Goal: Task Accomplishment & Management: Manage account settings

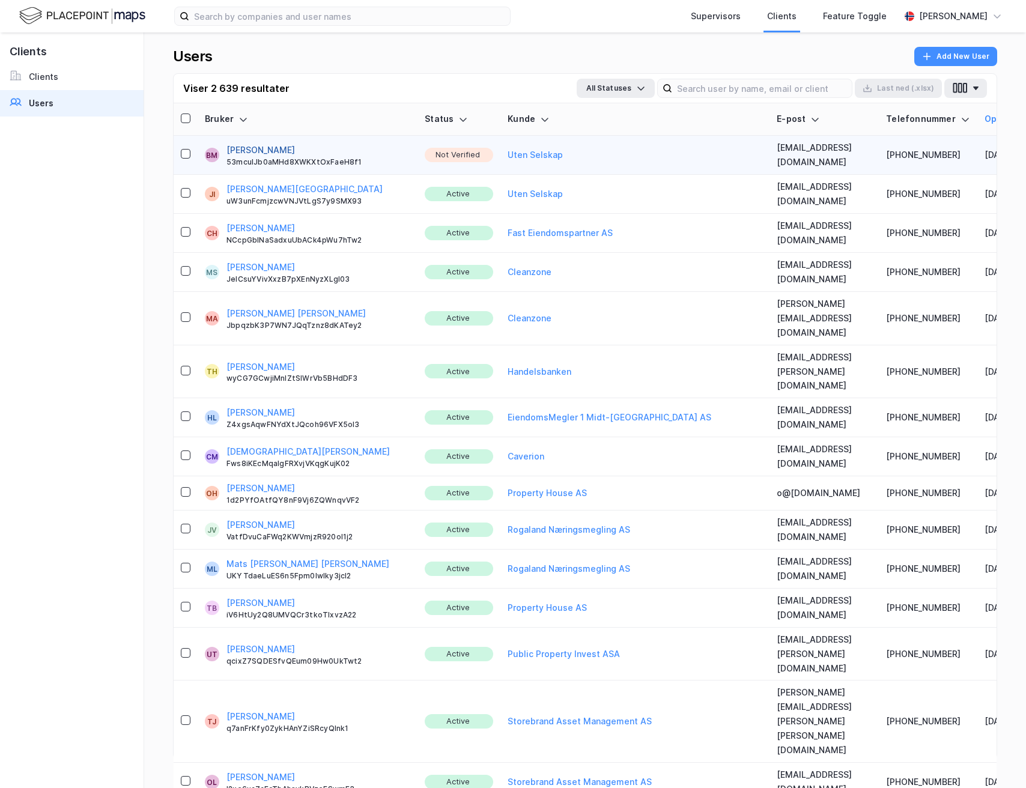
click at [249, 148] on button "[PERSON_NAME]" at bounding box center [260, 150] width 68 height 14
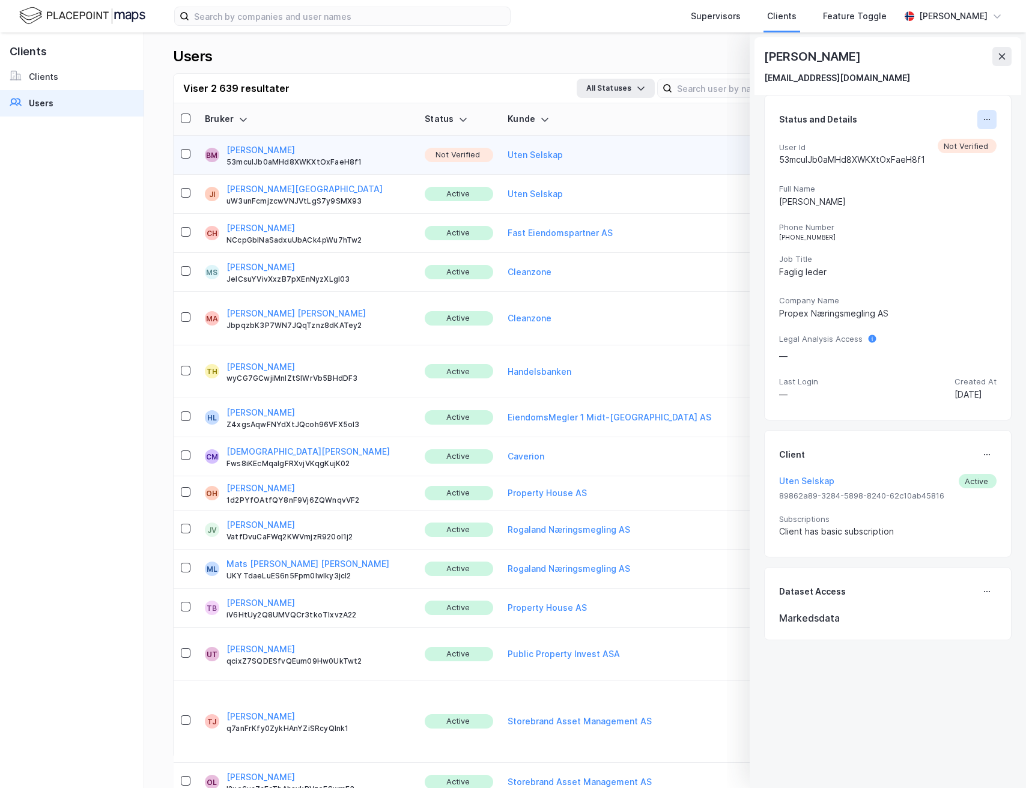
click at [376, 120] on icon at bounding box center [987, 120] width 10 height 10
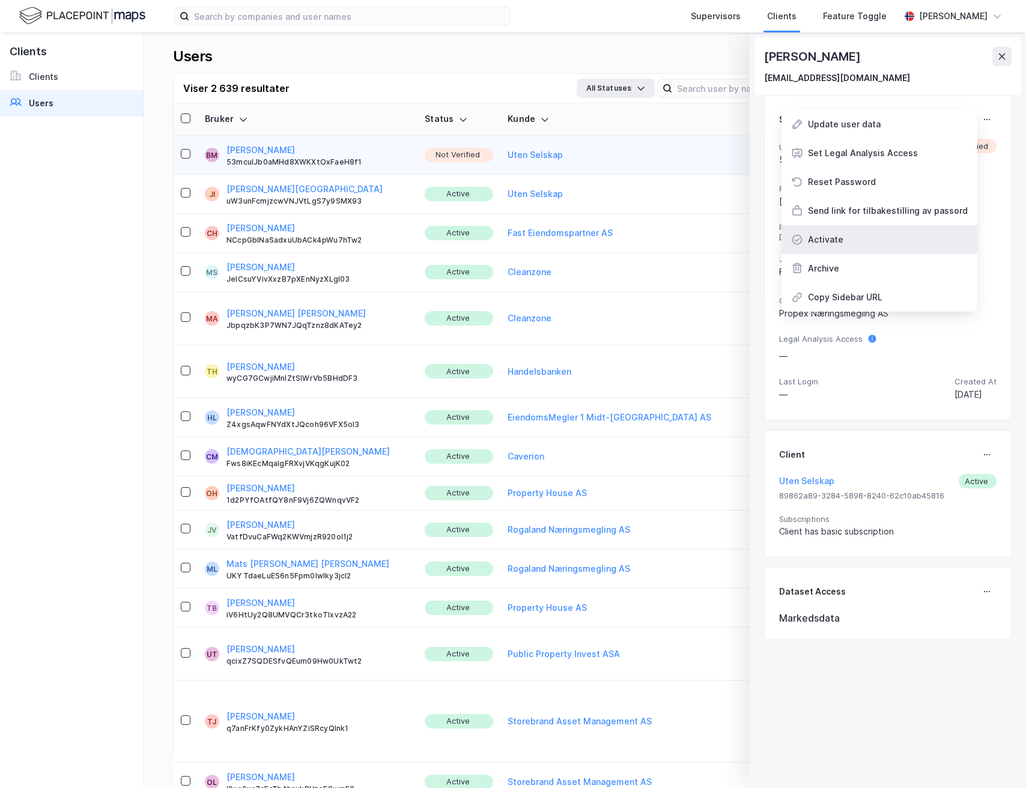
click at [376, 233] on div "Activate" at bounding box center [879, 239] width 196 height 29
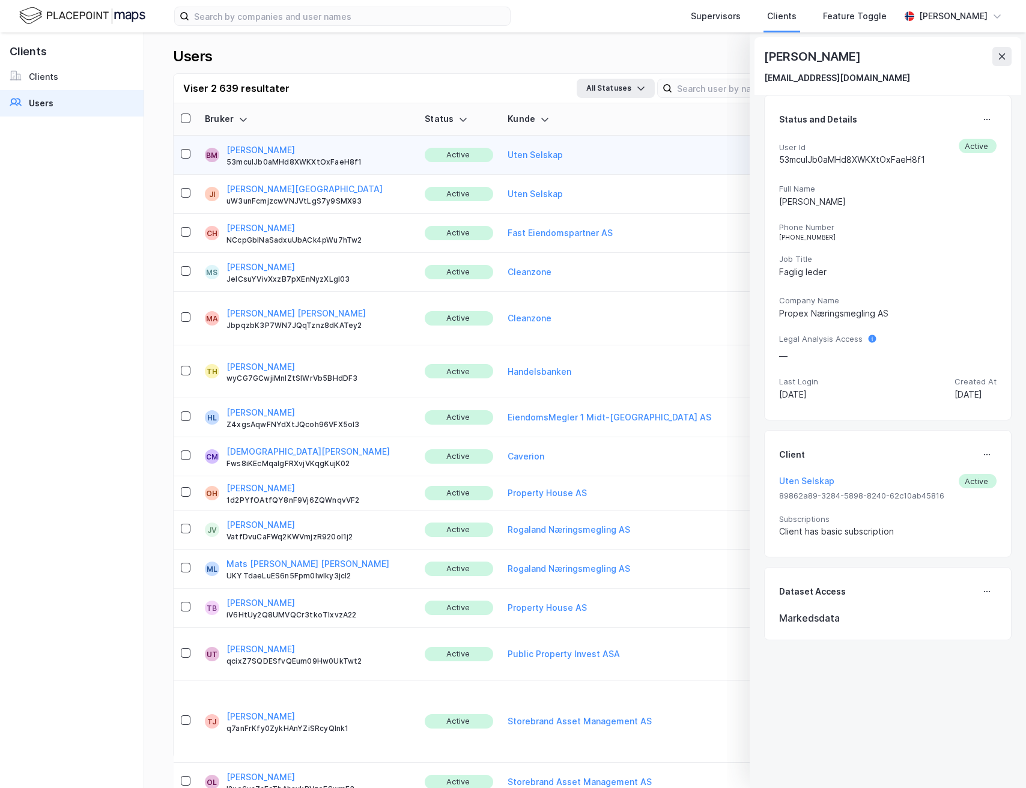
click at [376, 58] on icon at bounding box center [1002, 56] width 7 height 6
click at [376, 54] on div "Users Add New User Viser 2 639 resultater All Statuses Last ned (.xlsx) Bruker …" at bounding box center [584, 409] width 881 height 755
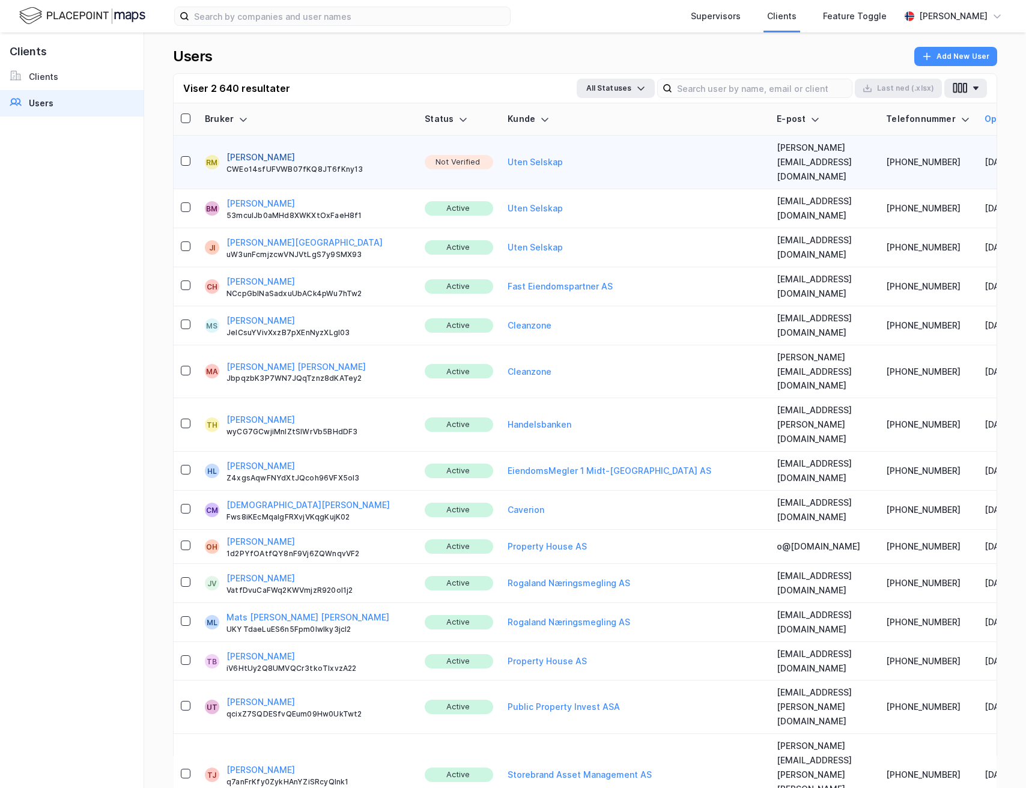
click at [264, 150] on button "[PERSON_NAME]" at bounding box center [260, 157] width 68 height 14
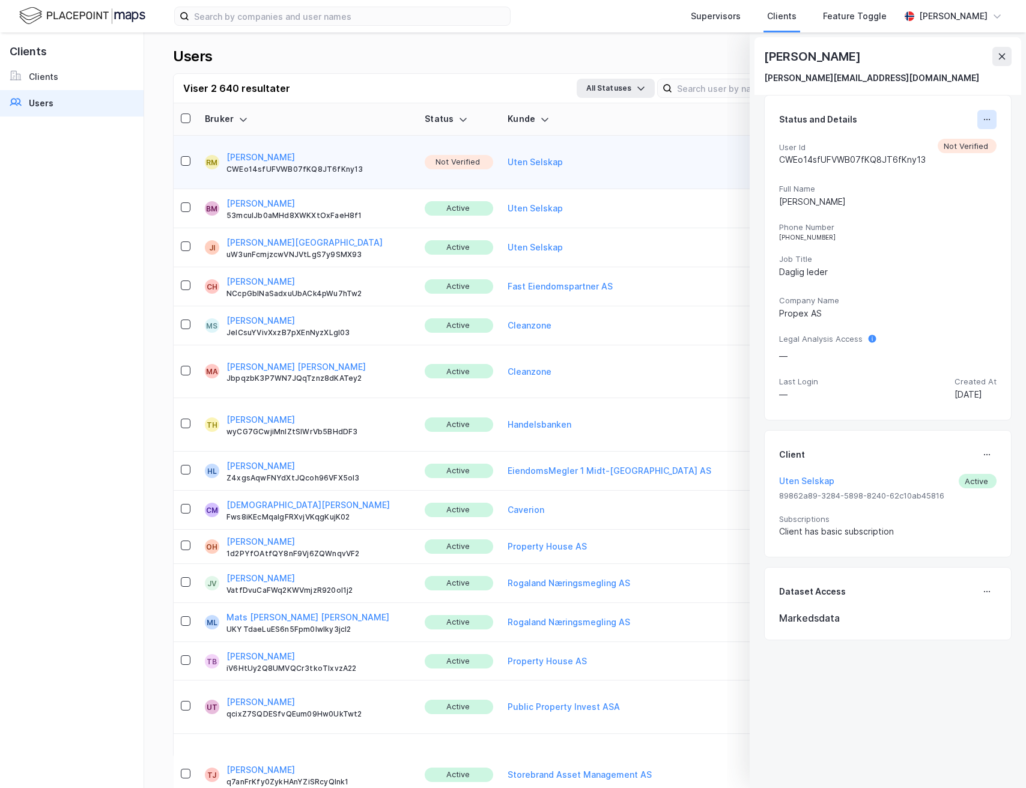
click at [376, 121] on icon at bounding box center [987, 120] width 10 height 10
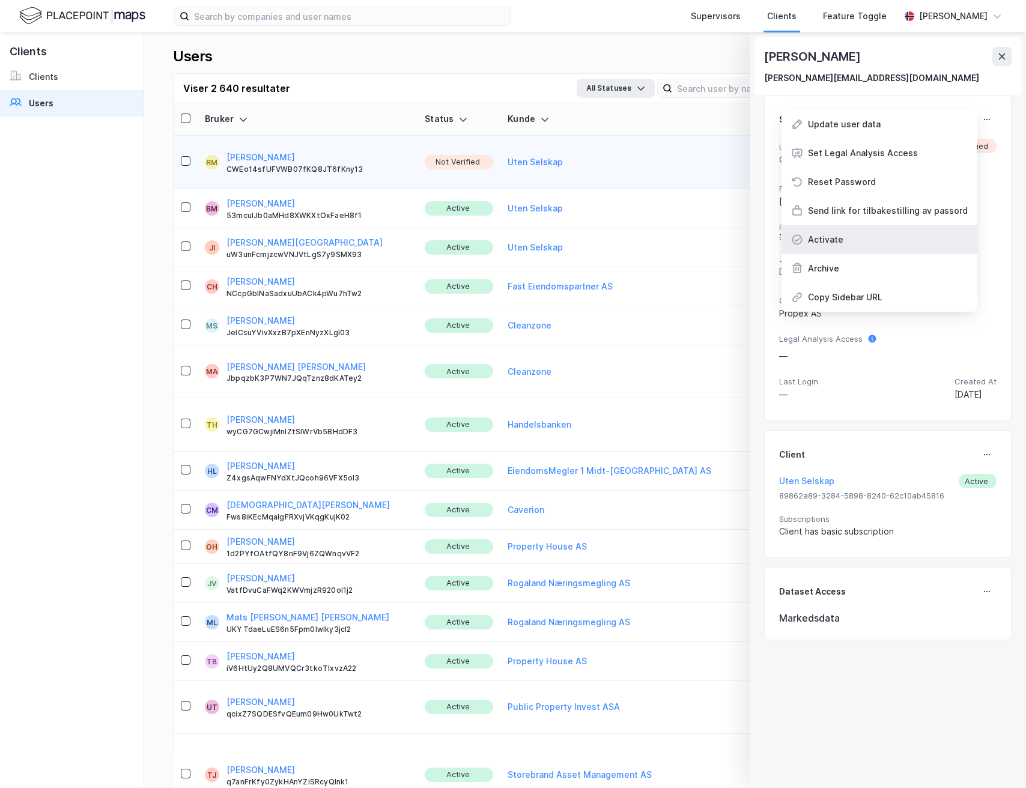
click at [376, 238] on div "Activate" at bounding box center [879, 239] width 196 height 29
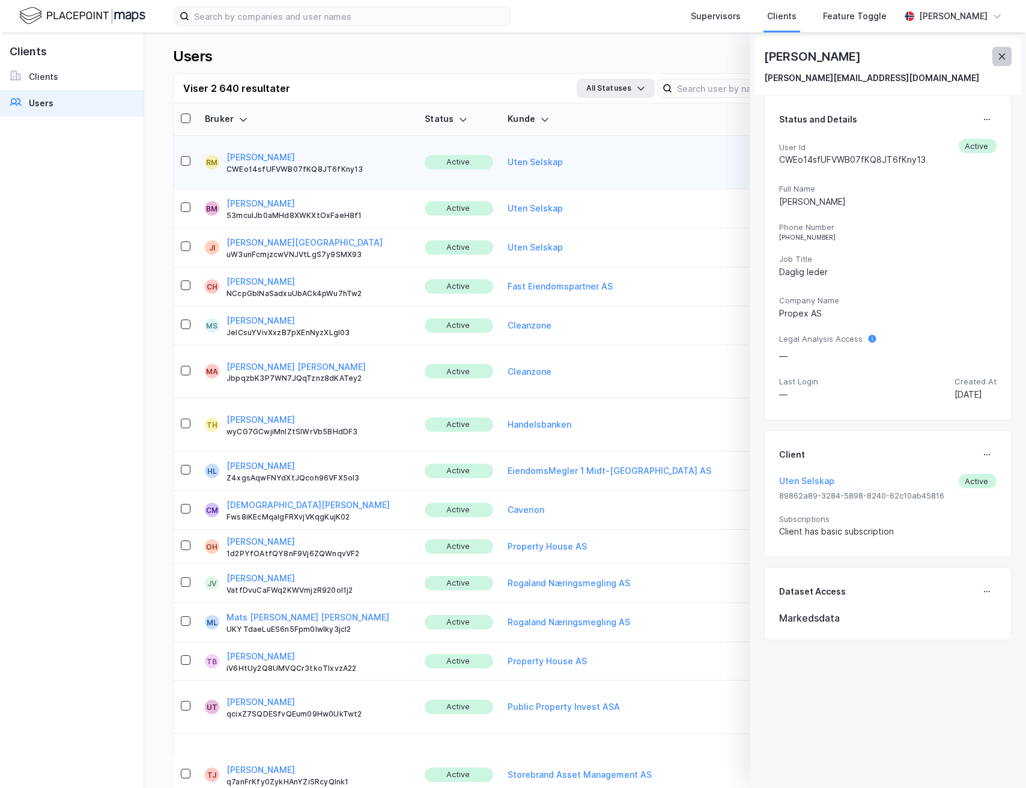
click at [376, 56] on icon at bounding box center [1002, 57] width 10 height 10
click at [376, 55] on div "Users Add New User Viser 2 640 resultater All Statuses Last ned (.xlsx) Bruker …" at bounding box center [584, 409] width 881 height 755
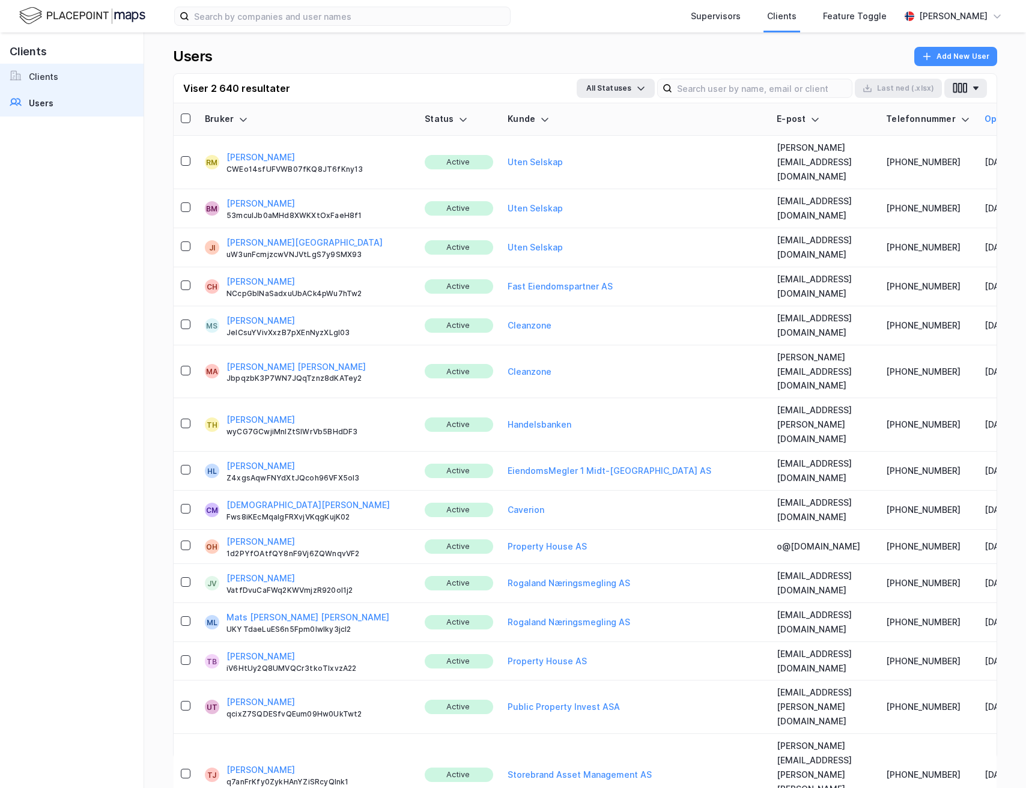
click at [63, 73] on link "Clients" at bounding box center [72, 77] width 144 height 26
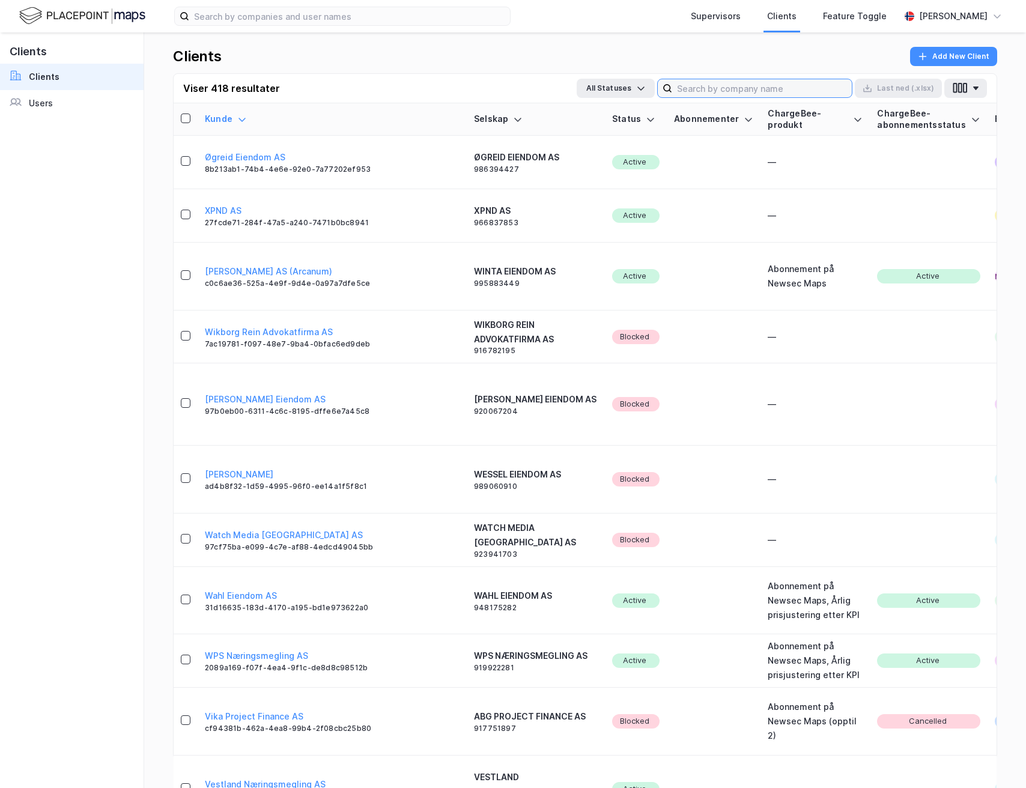
click at [376, 88] on input at bounding box center [762, 88] width 180 height 18
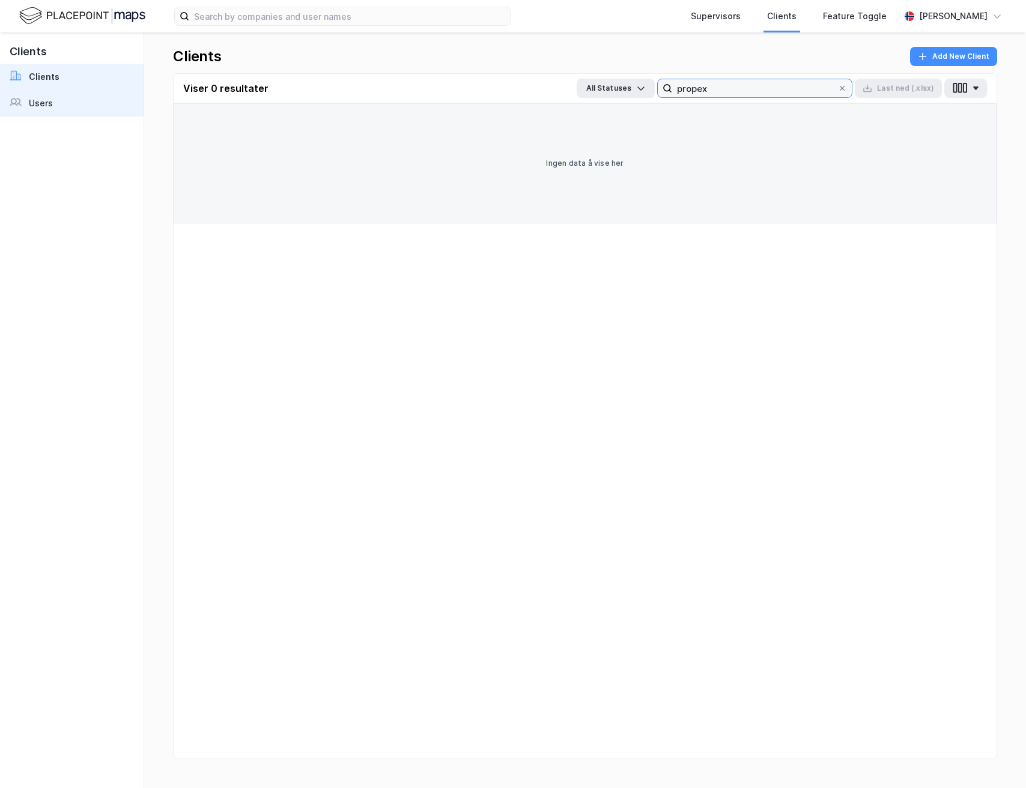
type input "propex"
click at [74, 100] on link "Users" at bounding box center [72, 103] width 144 height 26
click at [376, 57] on button "Add New Client" at bounding box center [953, 56] width 87 height 19
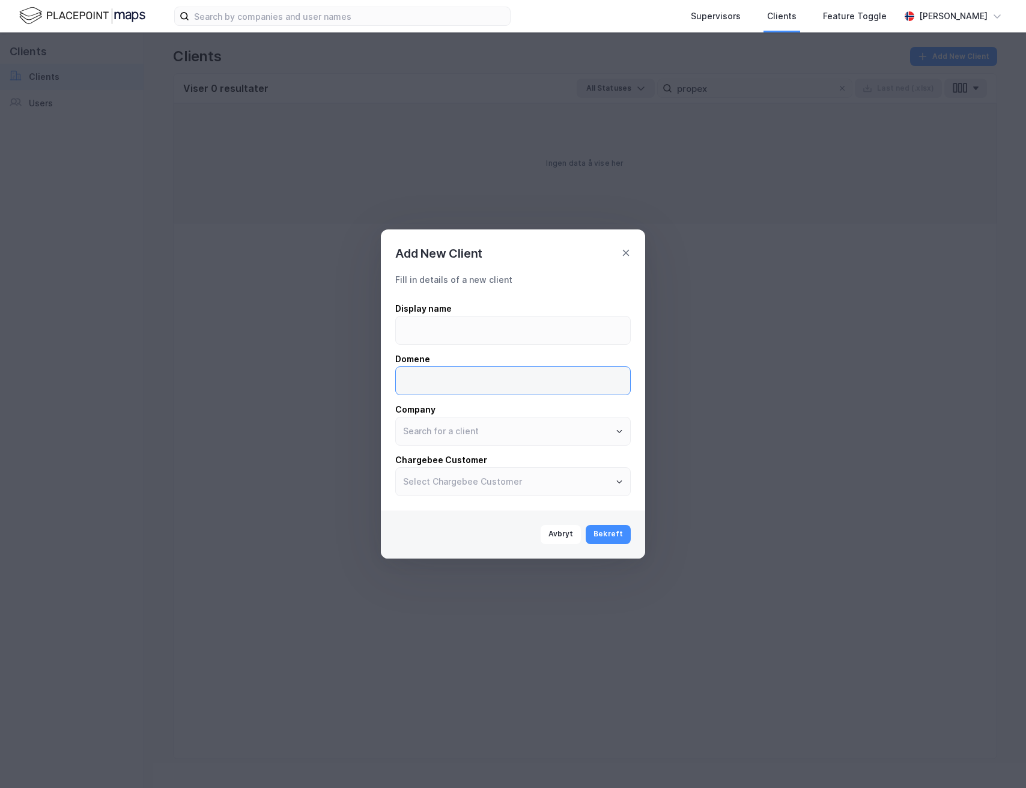
click at [376, 376] on input at bounding box center [513, 381] width 234 height 28
type input "propex.no"
click at [376, 334] on input at bounding box center [513, 330] width 234 height 28
click at [376, 376] on input "text" at bounding box center [513, 431] width 234 height 28
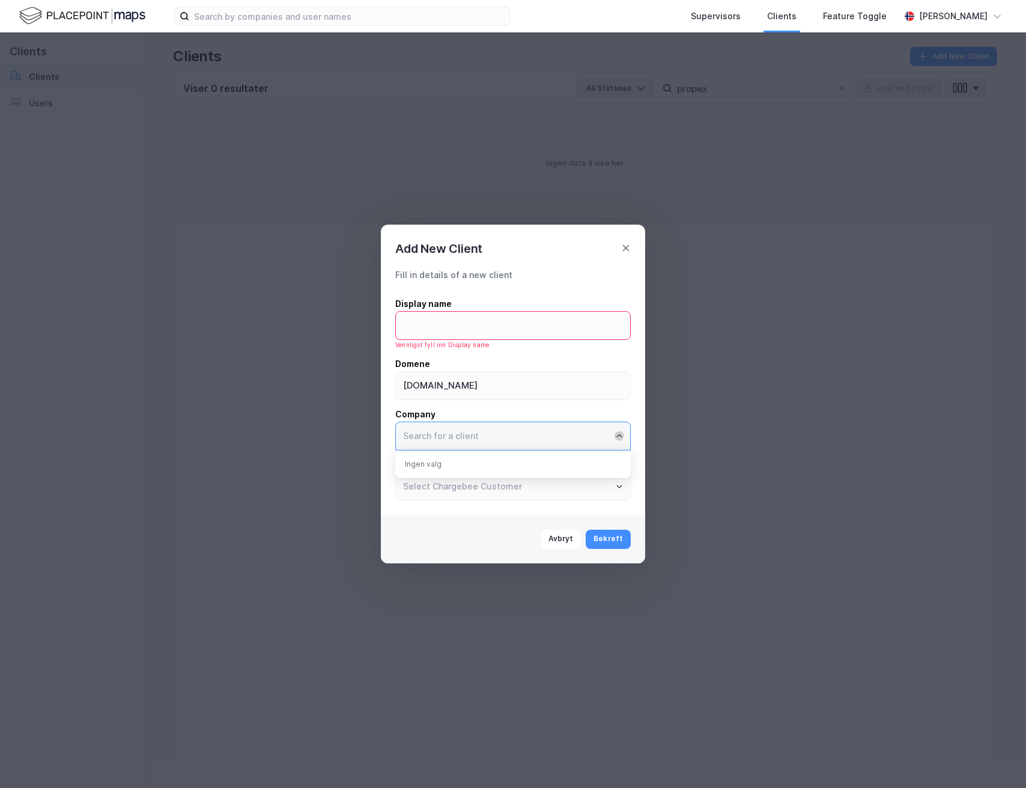
click at [376, 376] on icon "Close" at bounding box center [618, 435] width 7 height 7
click at [376, 319] on input at bounding box center [513, 326] width 234 height 28
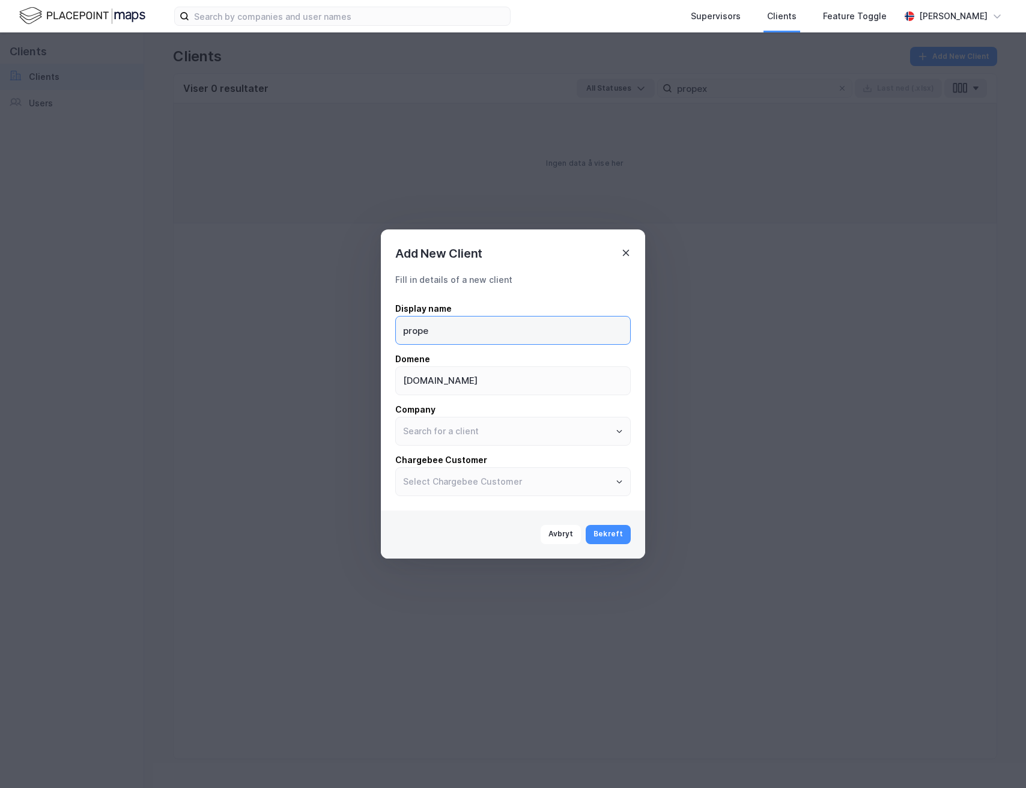
type input "prope"
click at [376, 253] on icon at bounding box center [626, 253] width 10 height 10
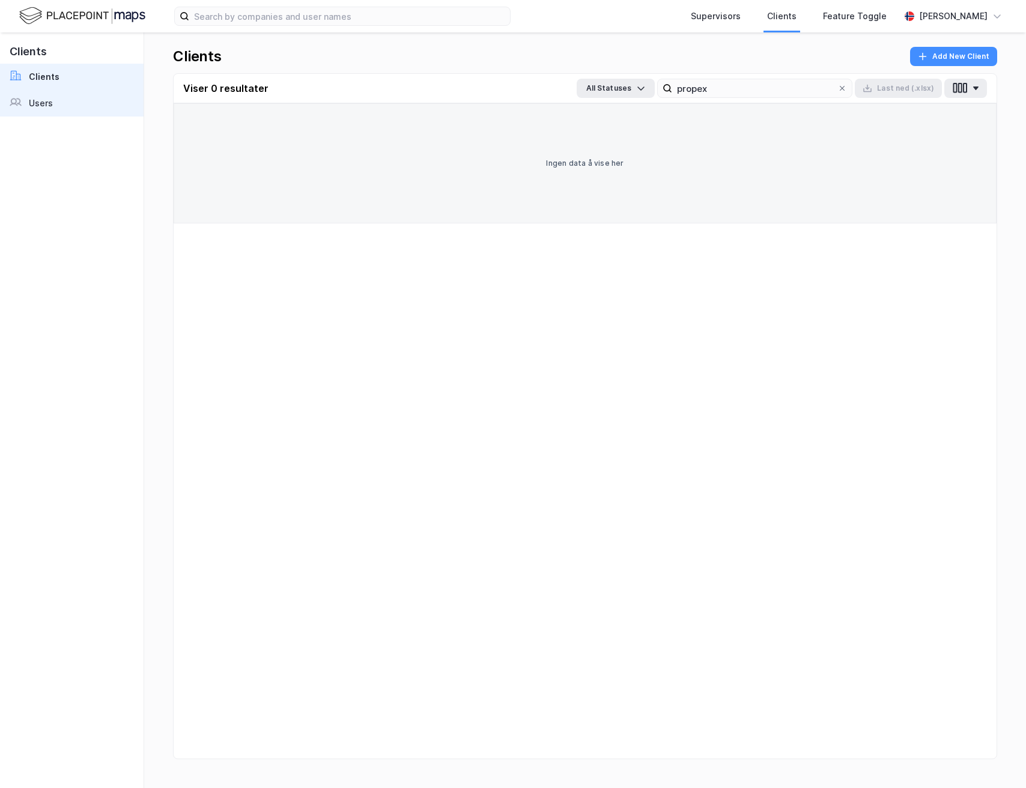
click at [59, 113] on link "Users" at bounding box center [72, 103] width 144 height 26
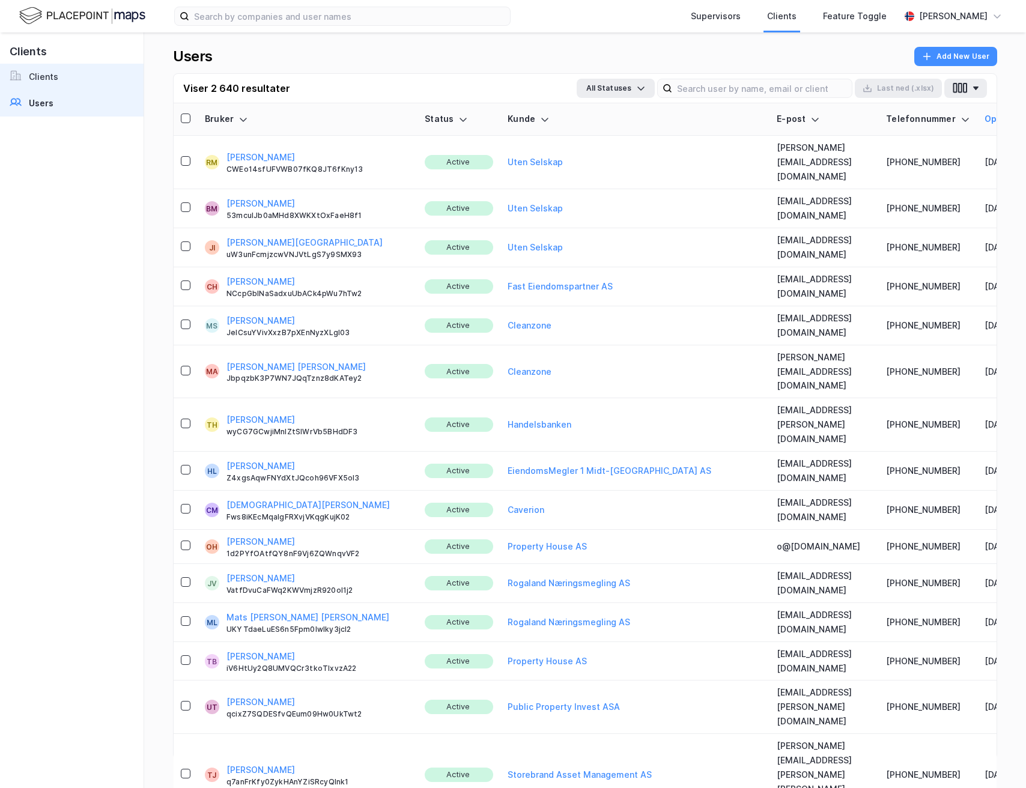
click at [41, 80] on div "Clients" at bounding box center [43, 77] width 29 height 14
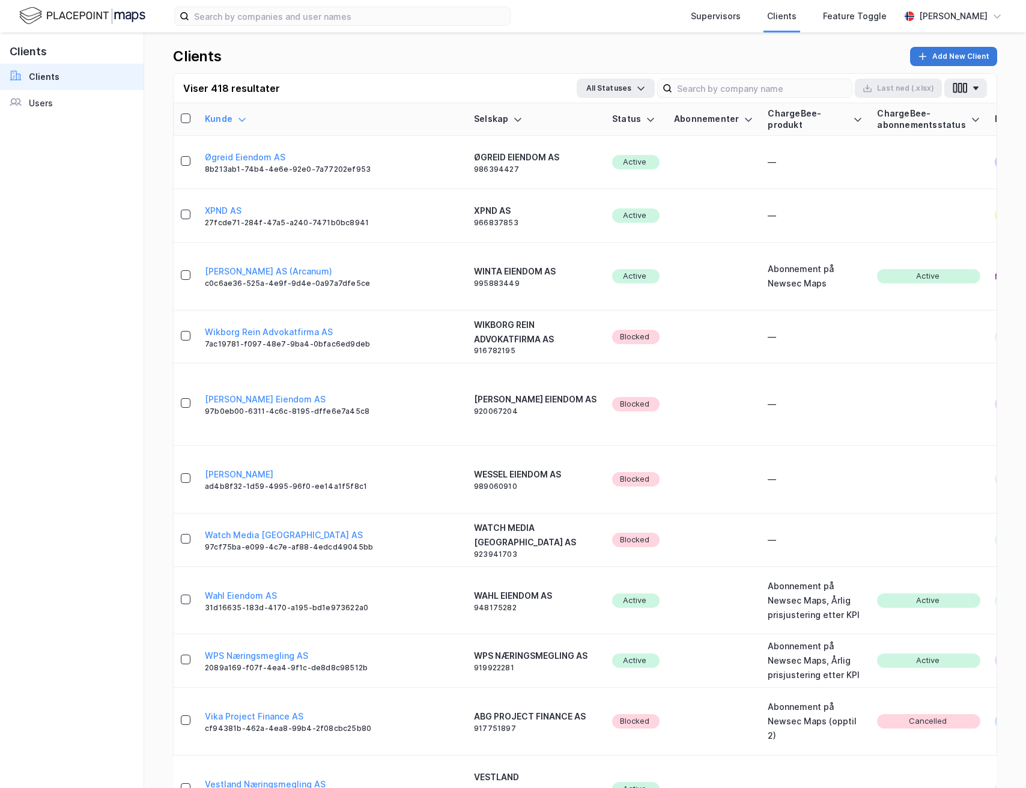
click at [376, 61] on button "Add New Client" at bounding box center [953, 56] width 87 height 19
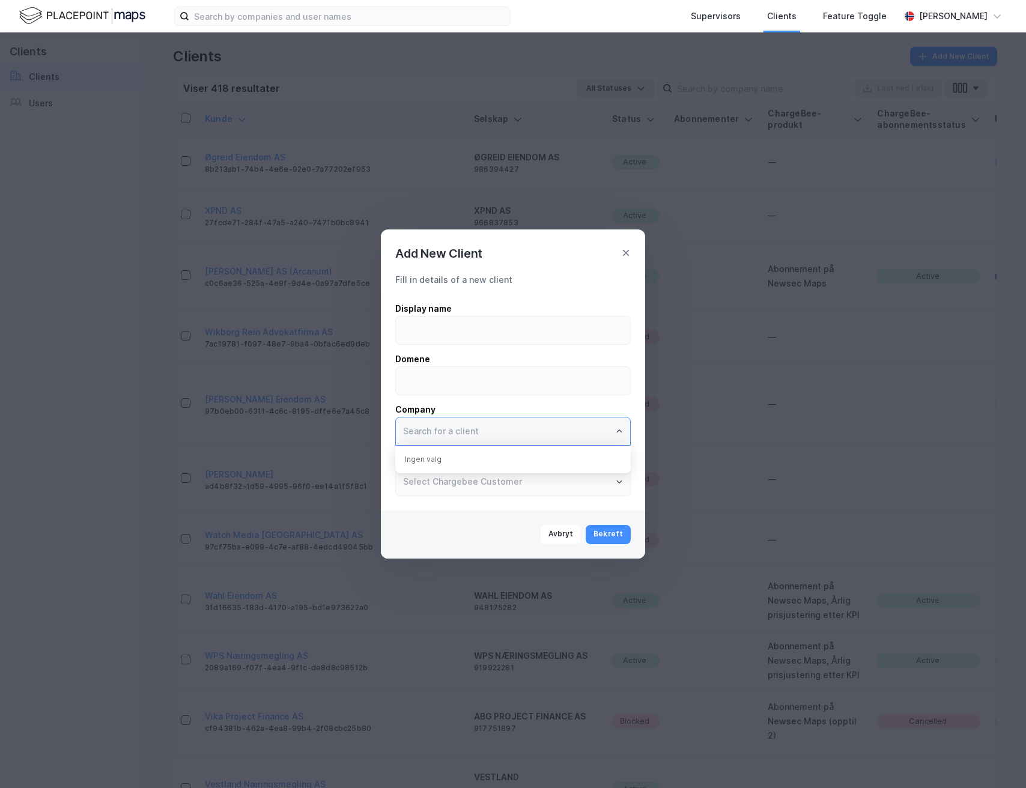
click at [376, 376] on input "text" at bounding box center [513, 431] width 234 height 28
click at [376, 376] on li "PROPEX GRUPPEN AS" at bounding box center [512, 479] width 235 height 22
type input "PROPEX GRUPPEN AS"
click at [376, 376] on input at bounding box center [513, 381] width 234 height 28
type input "propex.bo"
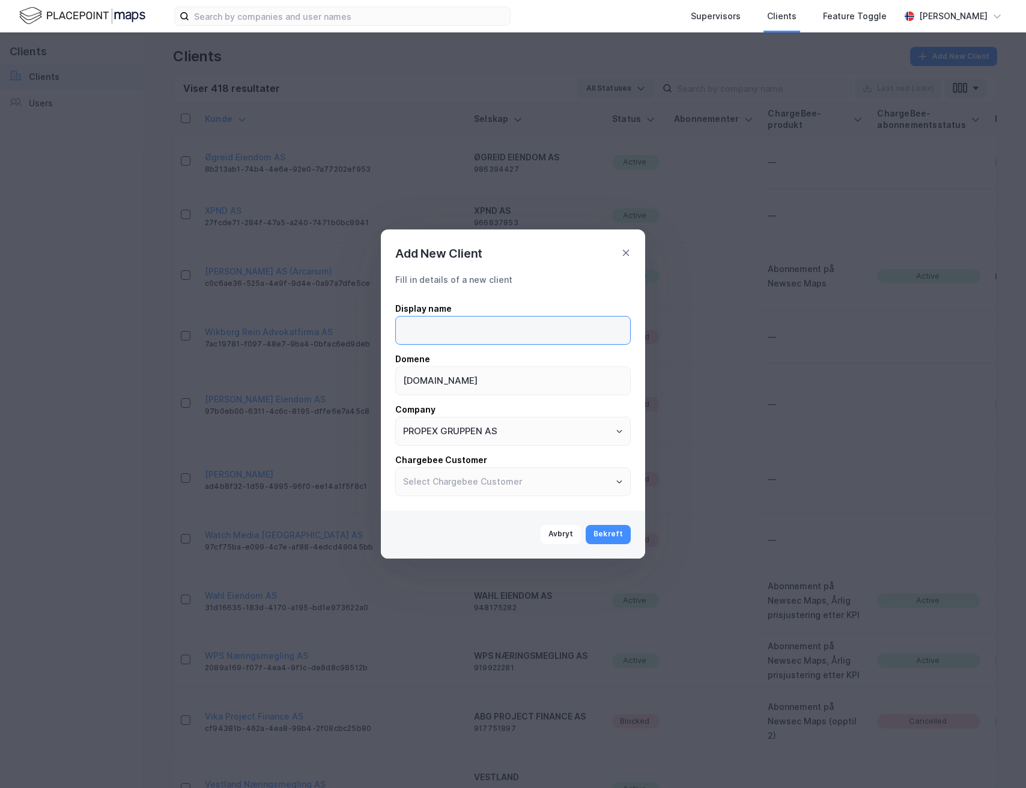
click at [376, 330] on input at bounding box center [513, 330] width 234 height 28
type input "Propex"
click at [376, 376] on button "Bekreft" at bounding box center [607, 534] width 45 height 19
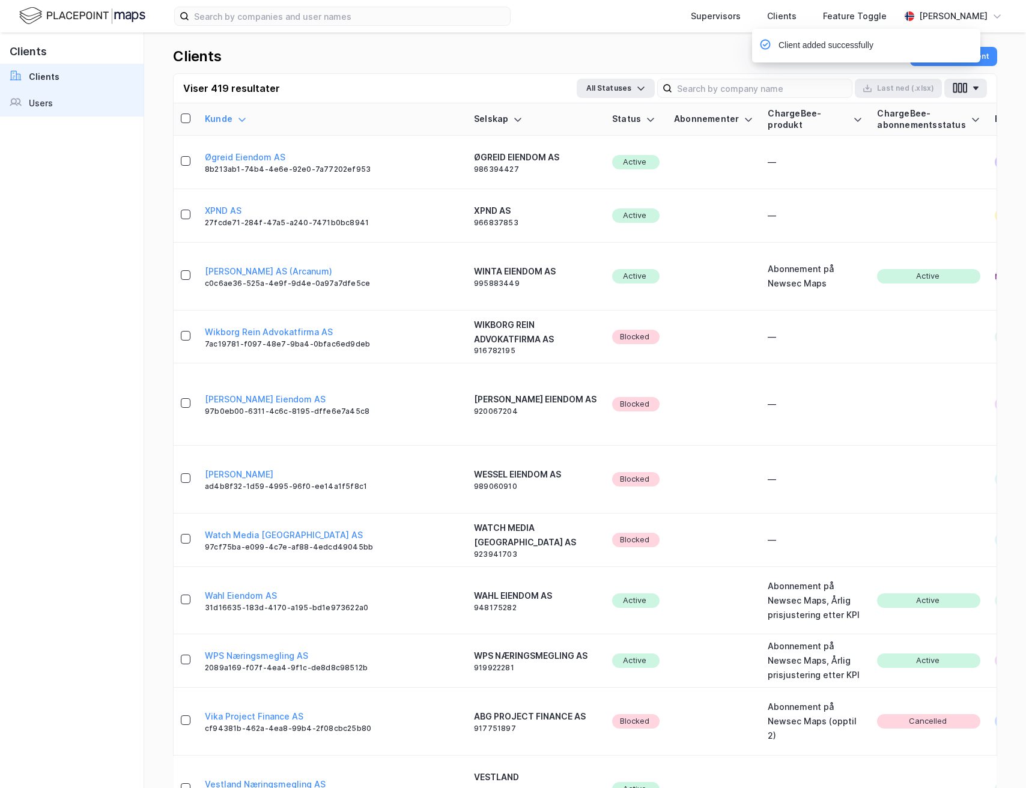
click at [64, 97] on link "Users" at bounding box center [72, 103] width 144 height 26
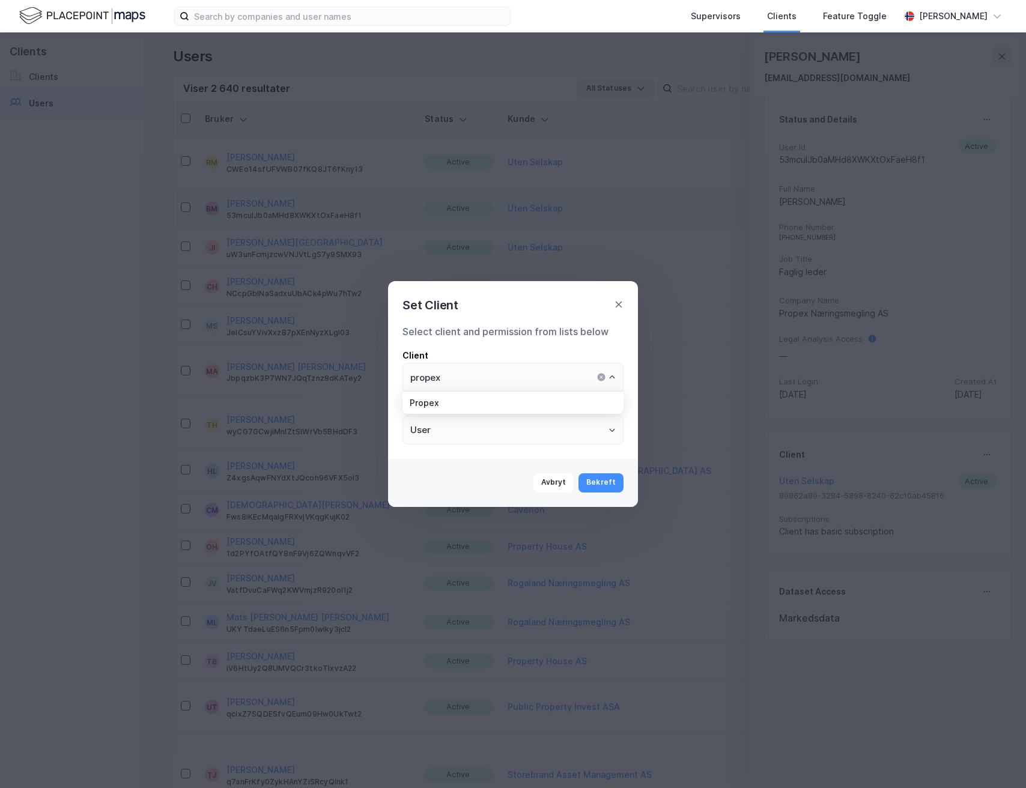
click at [530, 407] on li "Propex" at bounding box center [512, 402] width 221 height 22
type input "Propex"
click at [609, 487] on button "Bekreft" at bounding box center [600, 482] width 45 height 19
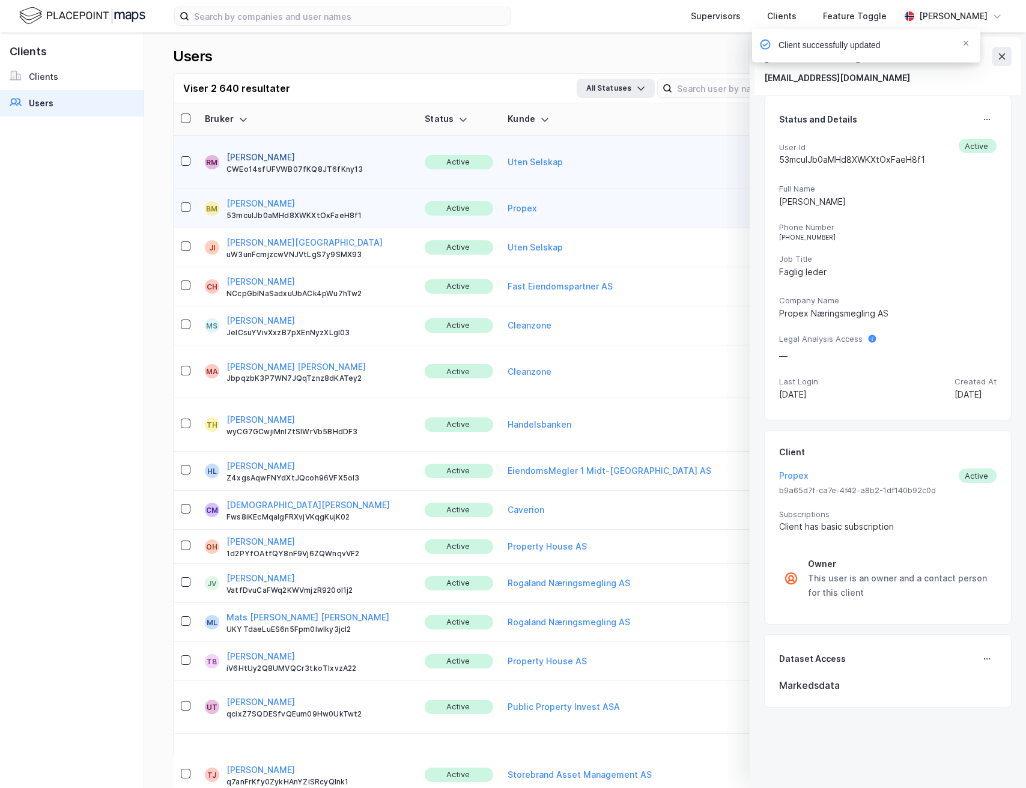
click at [263, 150] on button "[PERSON_NAME]" at bounding box center [260, 157] width 68 height 14
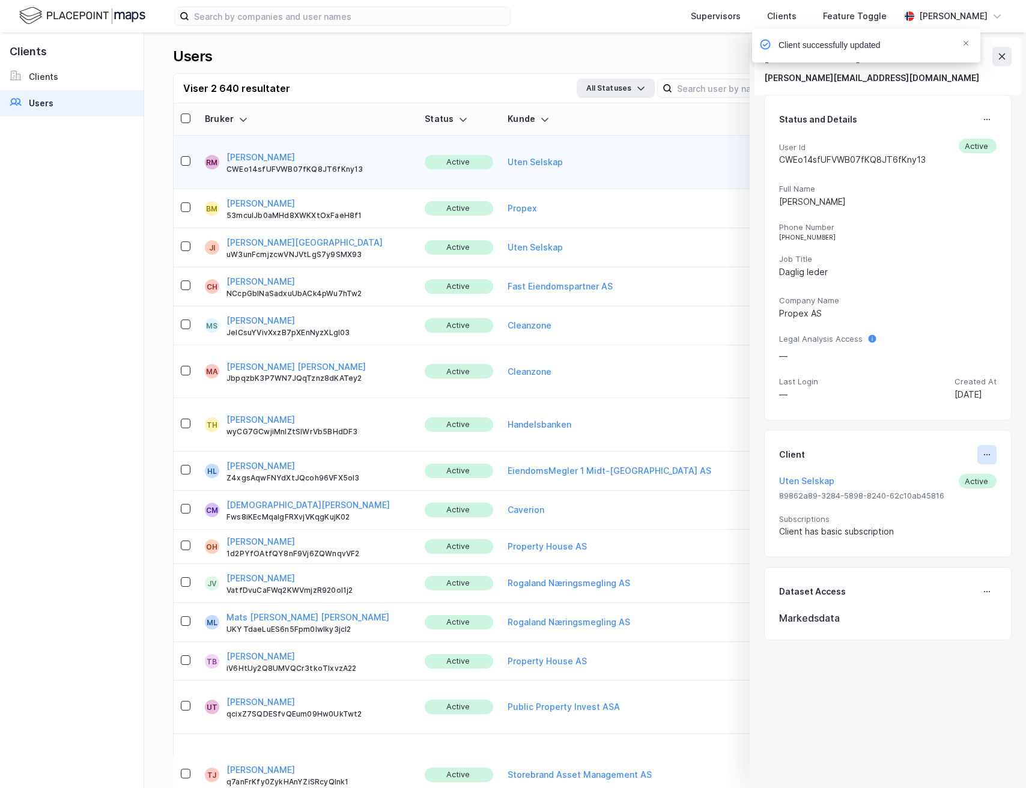
click at [977, 462] on button at bounding box center [986, 454] width 19 height 19
click at [932, 462] on div "Set Client" at bounding box center [946, 459] width 41 height 14
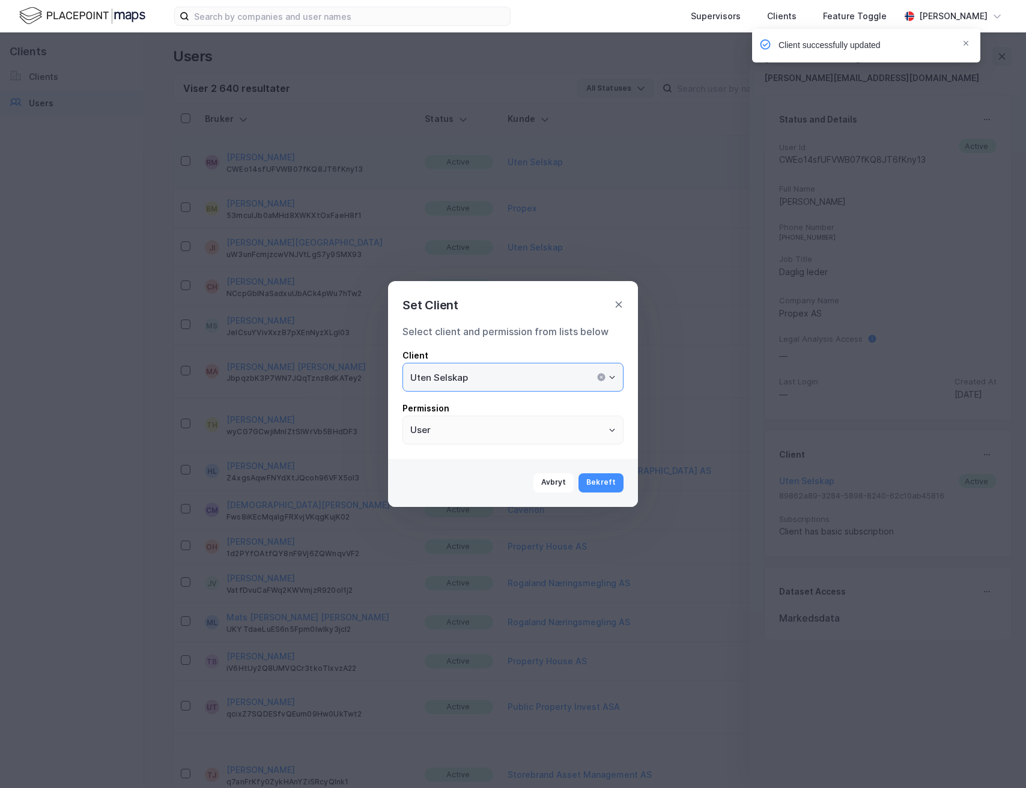
click at [530, 367] on input "Uten Selskap" at bounding box center [513, 377] width 220 height 28
click at [522, 408] on li "Propex" at bounding box center [512, 402] width 221 height 22
type input "Propex"
click at [596, 486] on button "Bekreft" at bounding box center [600, 482] width 45 height 19
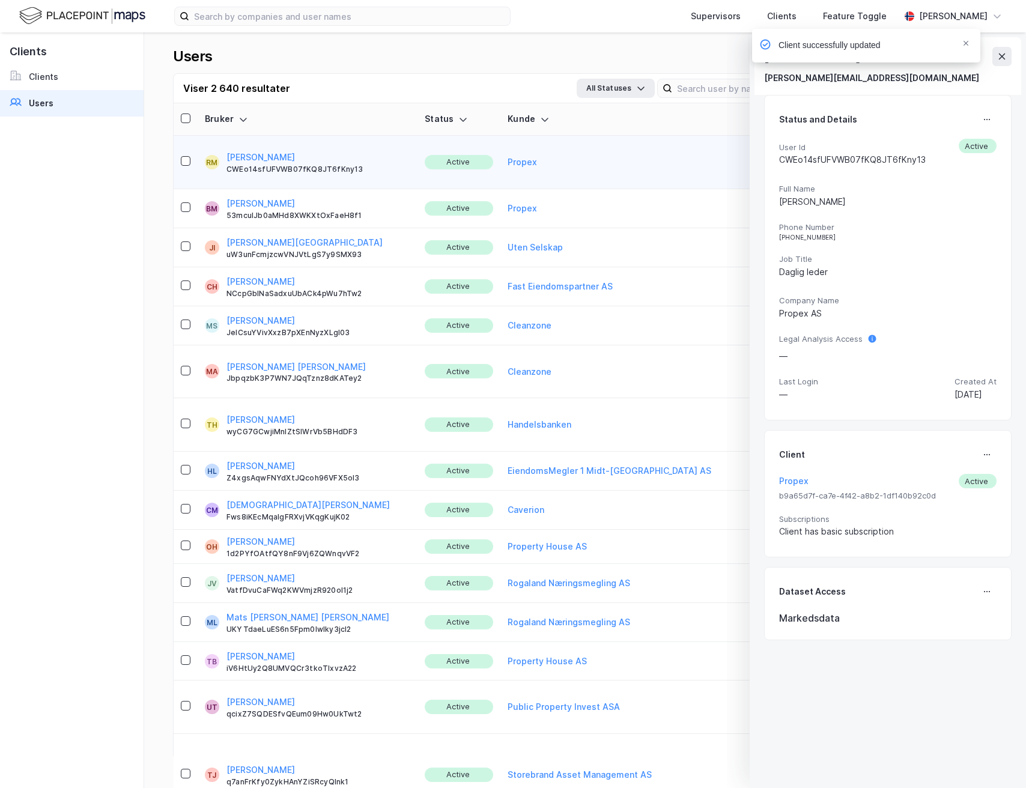
click at [1000, 56] on div "Client successfully updated" at bounding box center [902, 49] width 228 height 40
click at [966, 43] on icon "Notifications Alt+T" at bounding box center [965, 43] width 7 height 7
click at [1003, 59] on icon at bounding box center [1002, 57] width 10 height 10
